Goal: Information Seeking & Learning: Learn about a topic

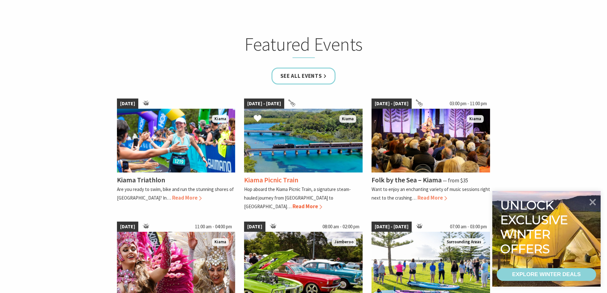
scroll to position [382, 0]
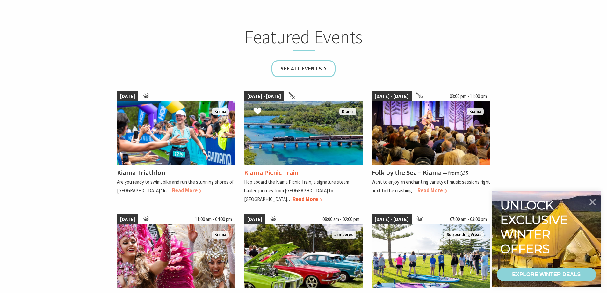
click at [322, 195] on span "Read More" at bounding box center [307, 198] width 30 height 7
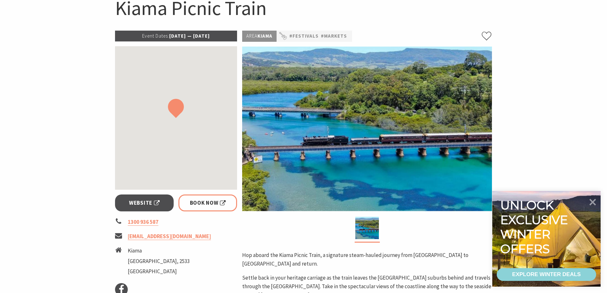
scroll to position [96, 0]
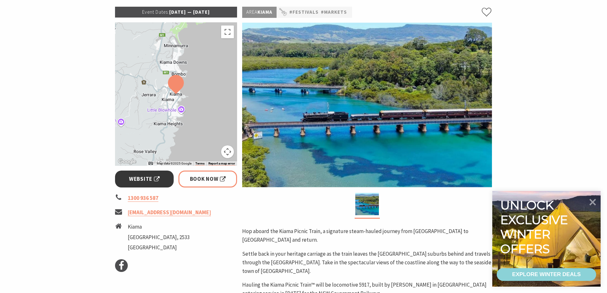
click at [132, 186] on link "Website" at bounding box center [144, 178] width 59 height 17
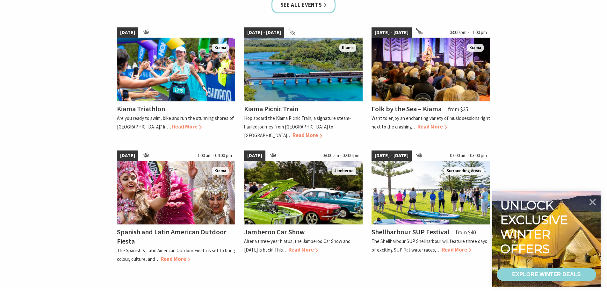
scroll to position [255, 0]
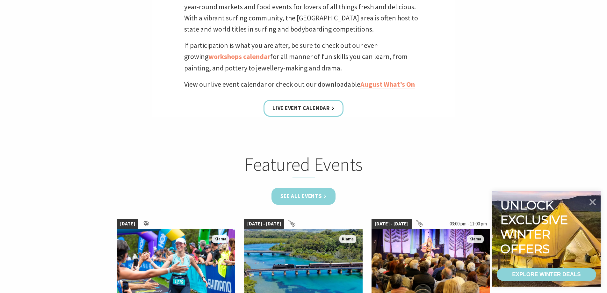
click at [304, 192] on link "See all Events" at bounding box center [303, 196] width 64 height 17
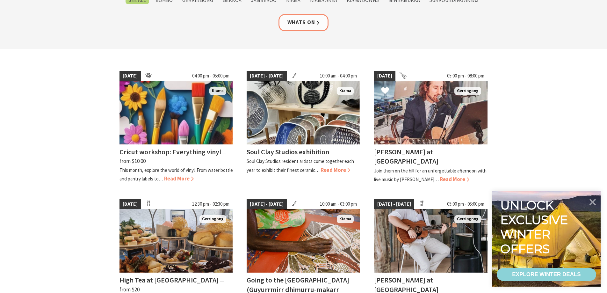
scroll to position [159, 0]
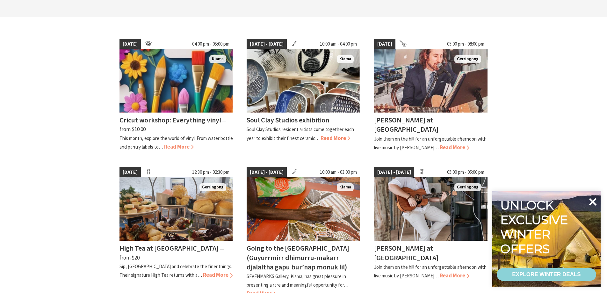
click at [590, 203] on icon at bounding box center [592, 201] width 15 height 15
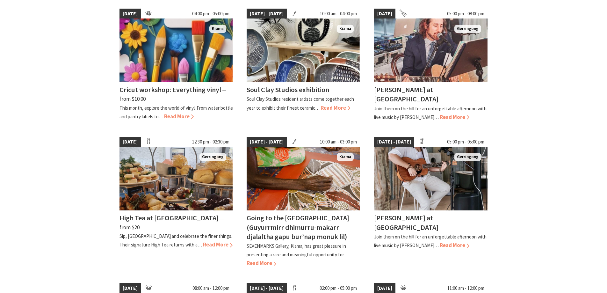
scroll to position [191, 0]
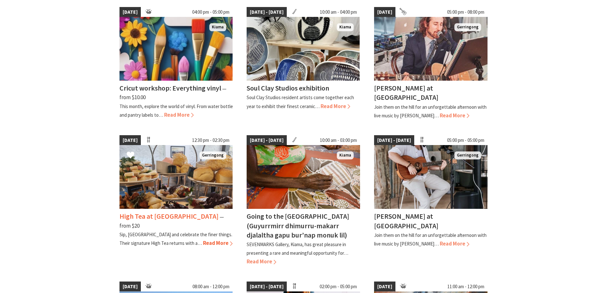
click at [183, 188] on img at bounding box center [175, 177] width 113 height 64
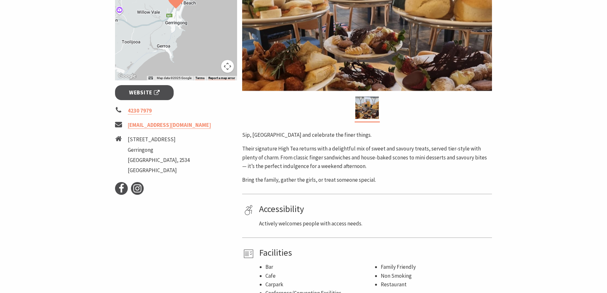
scroll to position [191, 0]
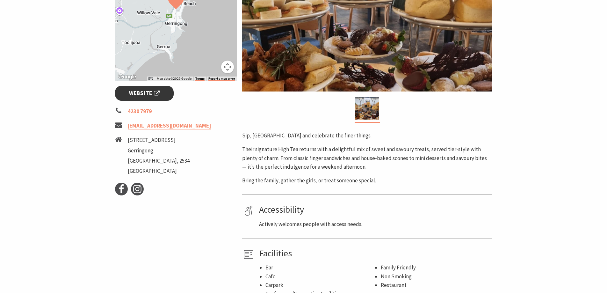
click at [154, 95] on span "Website" at bounding box center [144, 93] width 31 height 9
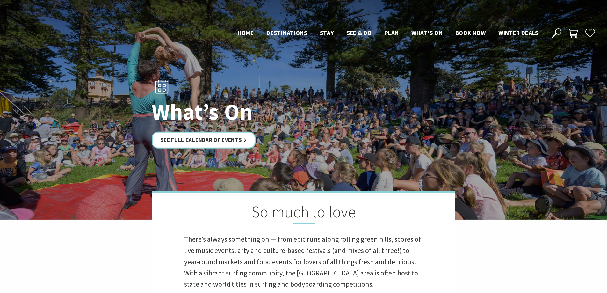
scroll to position [255, 0]
